Goal: Transaction & Acquisition: Purchase product/service

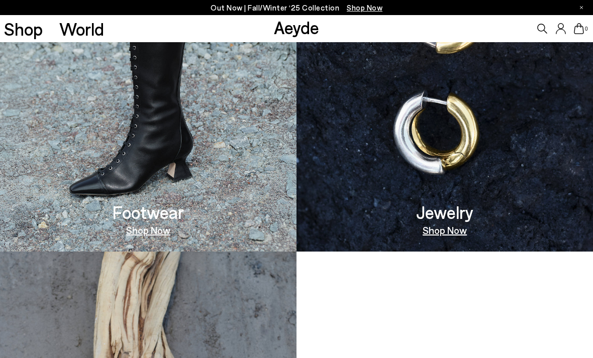
scroll to position [382, 0]
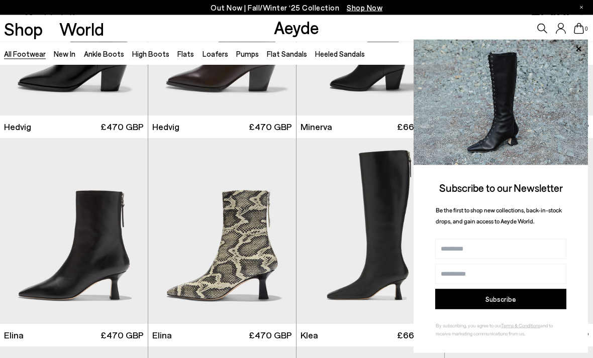
scroll to position [879, 0]
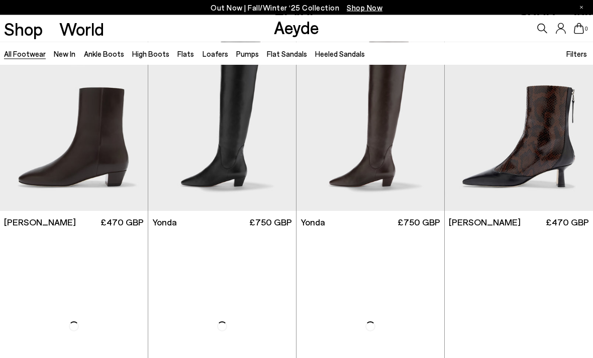
scroll to position [1891, 0]
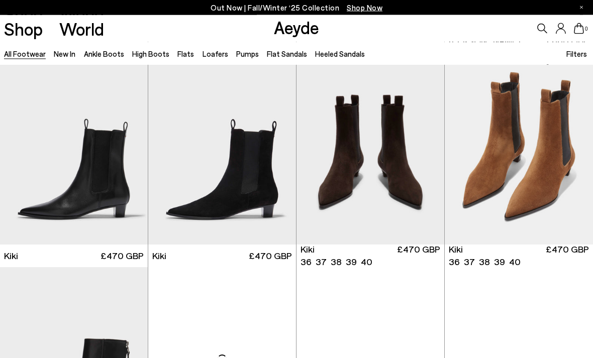
scroll to position [3134, 0]
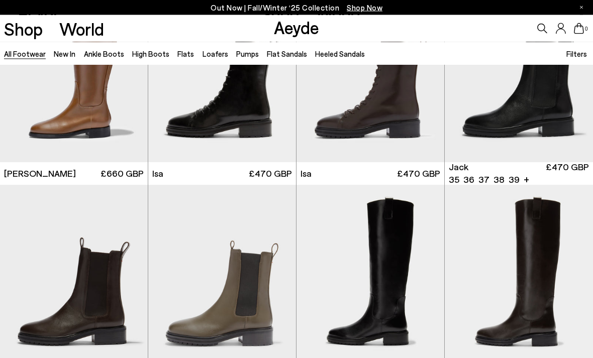
scroll to position [5094, 0]
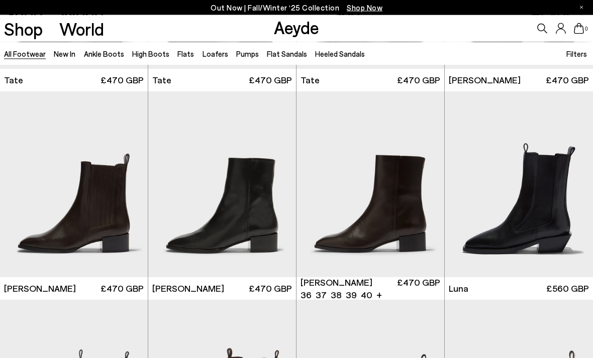
scroll to position [5812, 0]
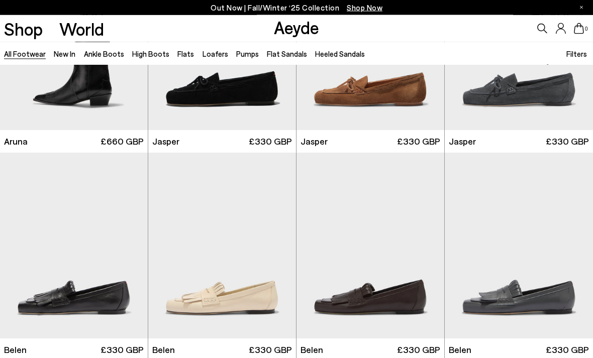
scroll to position [6585, 0]
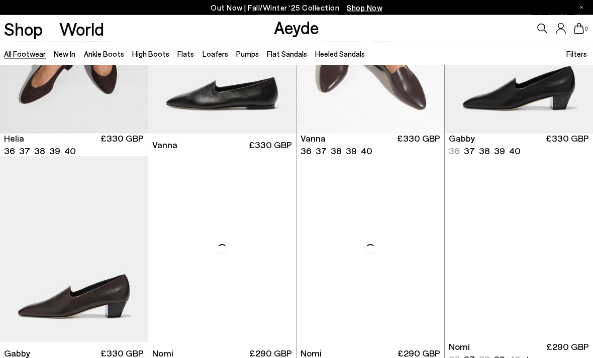
scroll to position [8426, 0]
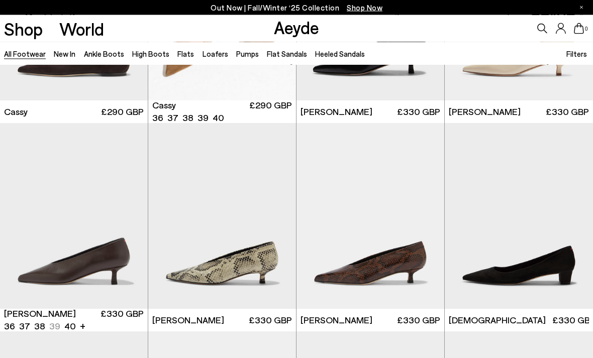
scroll to position [10160, 0]
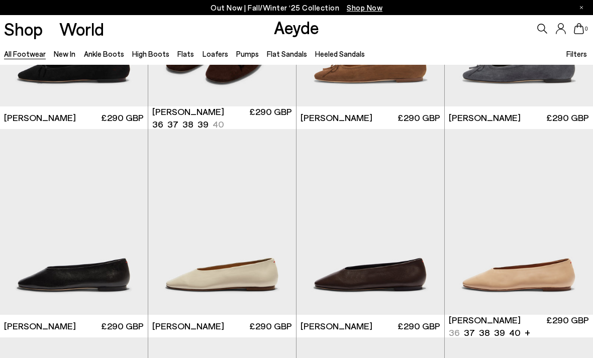
scroll to position [11280, 0]
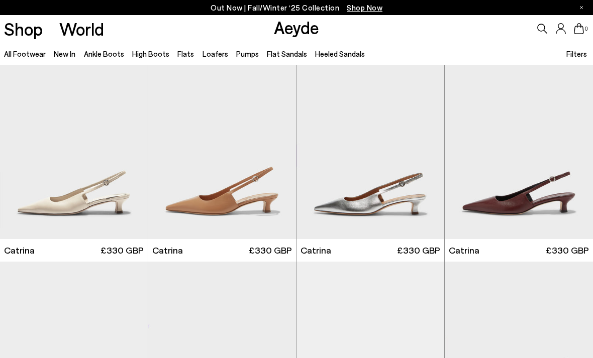
scroll to position [12551, 0]
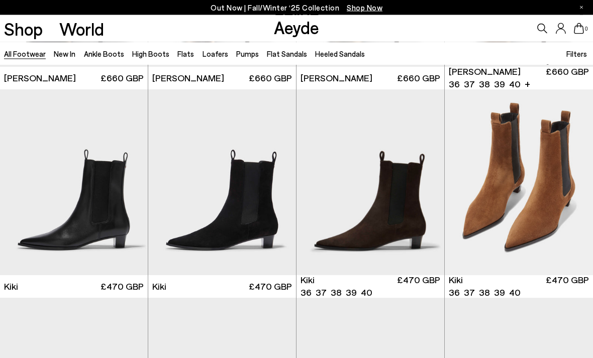
scroll to position [3104, 0]
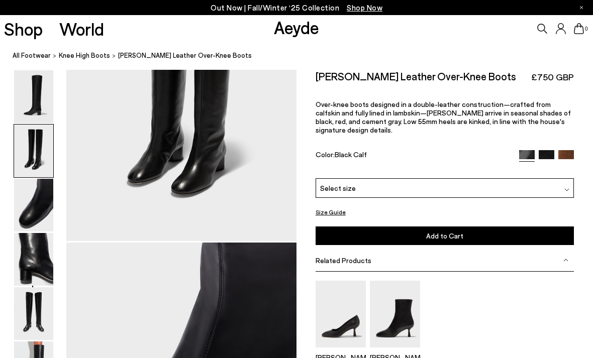
scroll to position [426, 0]
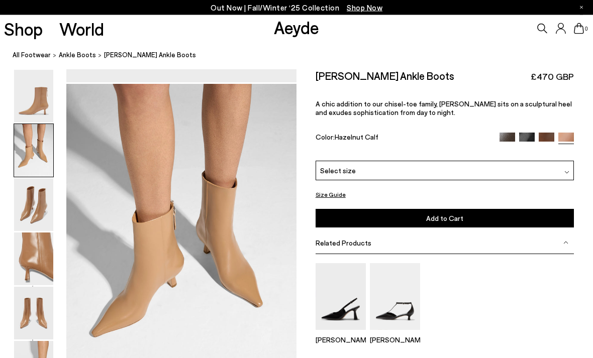
scroll to position [309, 0]
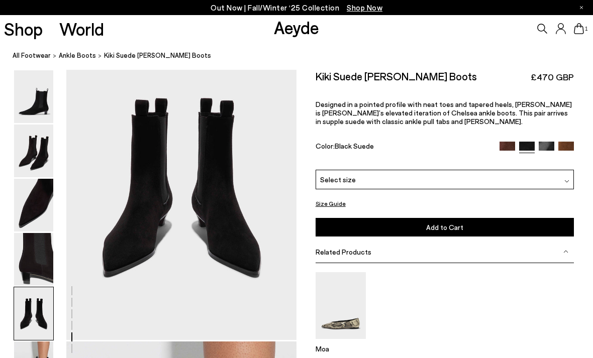
scroll to position [1270, 0]
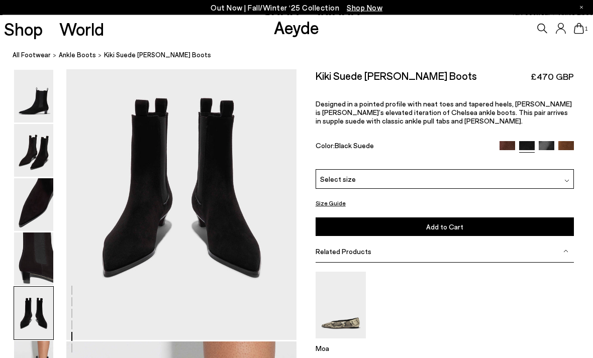
click at [576, 34] on icon at bounding box center [579, 28] width 10 height 11
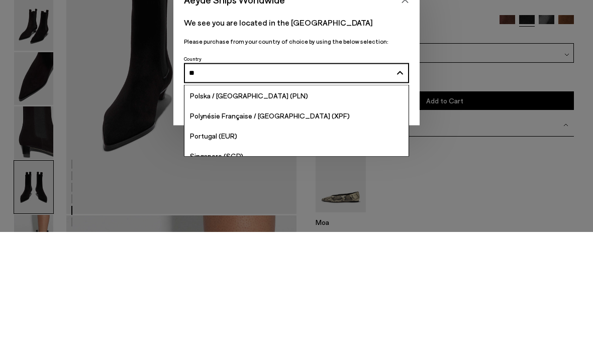
type input "***"
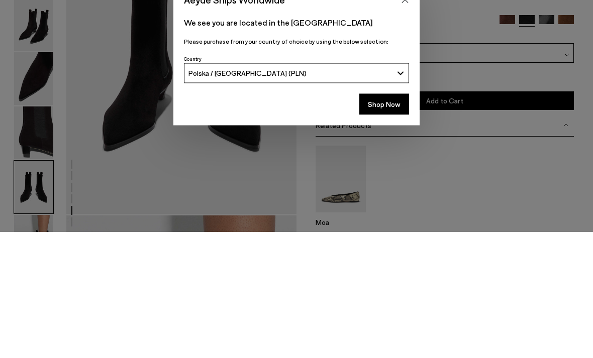
scroll to position [1396, 0]
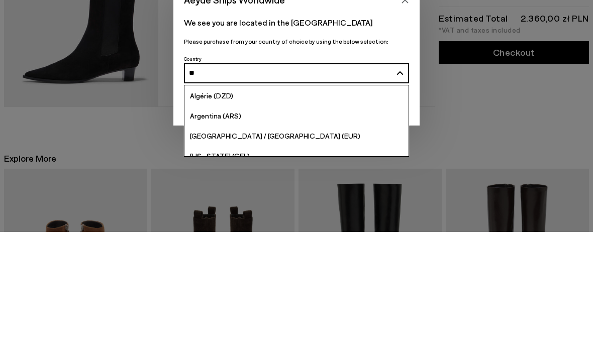
type input "***"
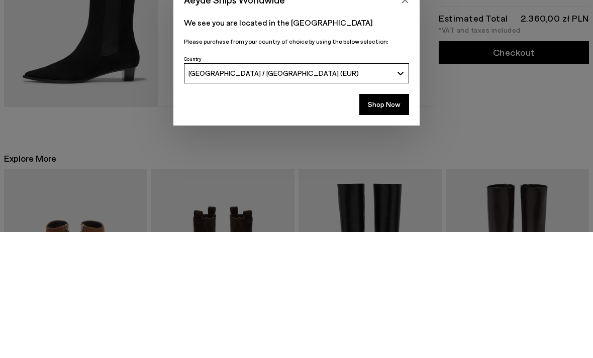
scroll to position [126, 0]
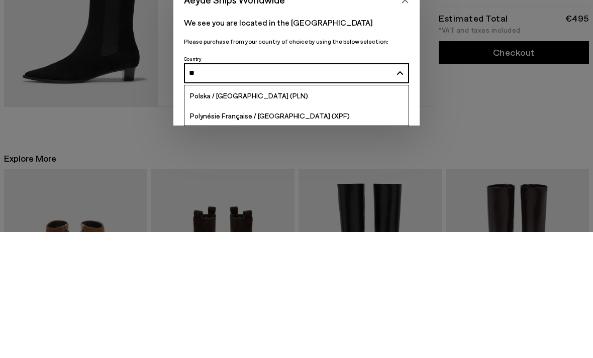
type input "*"
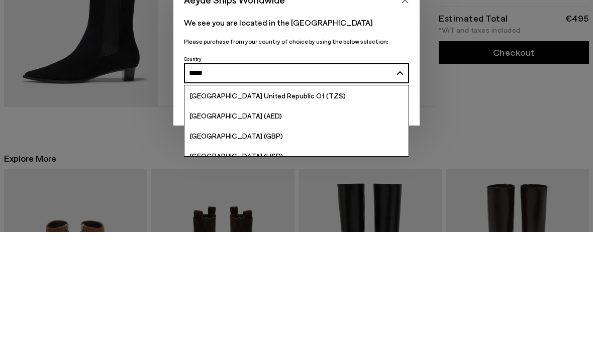
type input "******"
